Goal: Task Accomplishment & Management: Use online tool/utility

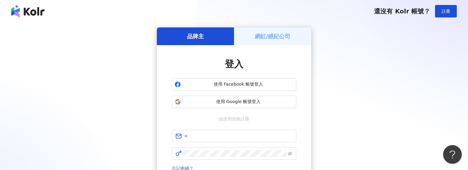
click at [285, 32] on h5 "網紅/經紀公司" at bounding box center [273, 36] width 36 height 8
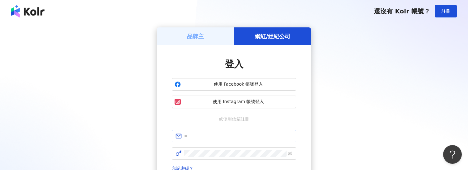
click at [242, 131] on span at bounding box center [234, 136] width 124 height 12
click at [244, 136] on input "text" at bounding box center [238, 135] width 108 height 7
type input "**********"
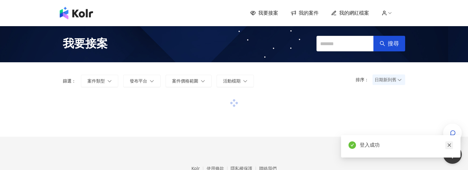
click at [448, 146] on icon "close" at bounding box center [449, 145] width 4 height 4
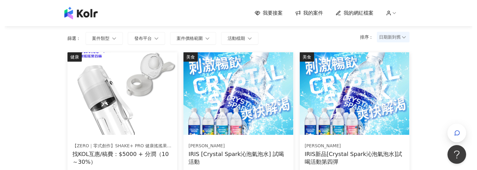
scroll to position [62, 0]
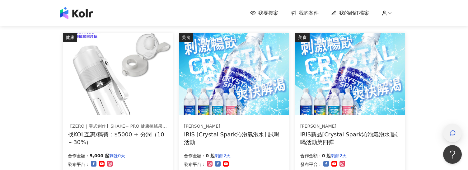
click at [459, 128] on div "button" at bounding box center [452, 132] width 19 height 19
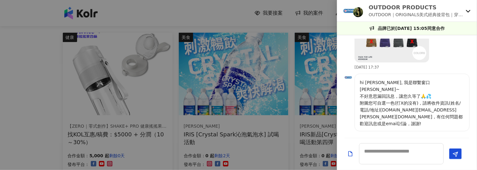
scroll to position [305, 0]
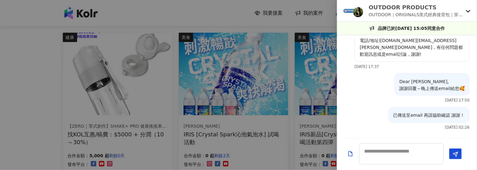
click at [463, 11] on p "OUTDOOR｜ORIGINALS美式經典後背包｜穿搭素材募集" at bounding box center [416, 14] width 94 height 7
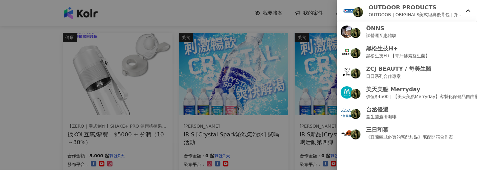
click at [467, 11] on icon at bounding box center [468, 10] width 4 height 2
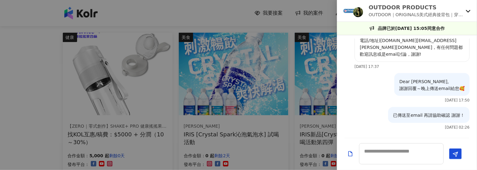
click at [467, 11] on icon at bounding box center [468, 10] width 5 height 5
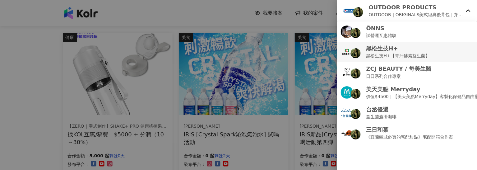
click at [440, 51] on div "黑松生技H+ 黑松生技H+【青汁酵素益生菌】" at bounding box center [407, 51] width 132 height 15
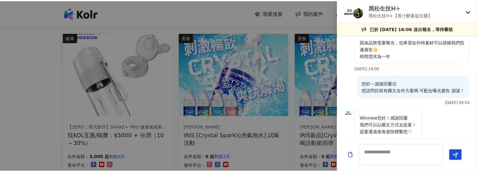
scroll to position [35, 0]
